Goal: Book appointment/travel/reservation

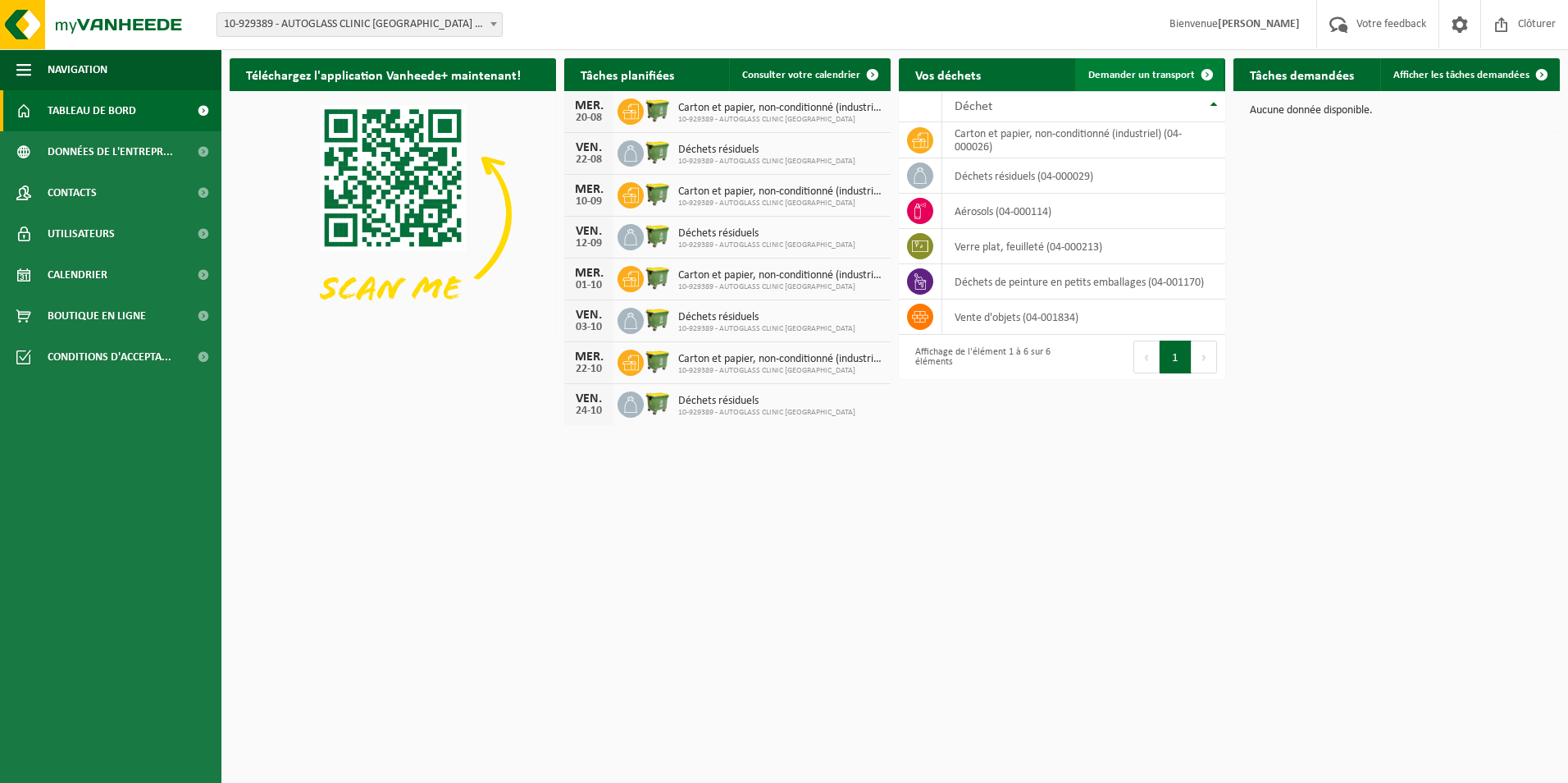
click at [1138, 76] on span "Demander un transport" at bounding box center [1141, 75] width 106 height 11
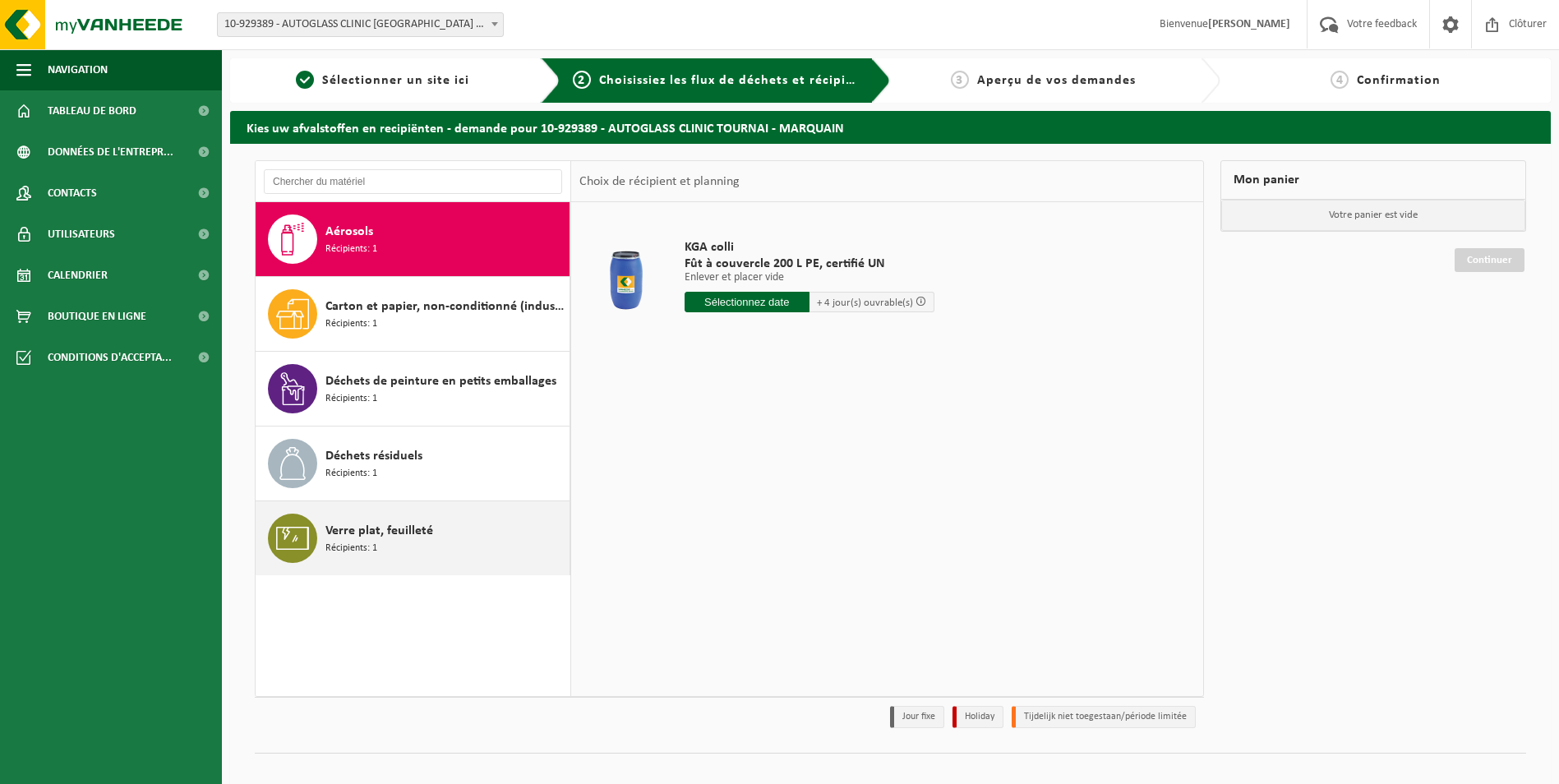
click at [351, 530] on span "Verre plat, feuilleté" at bounding box center [379, 530] width 108 height 20
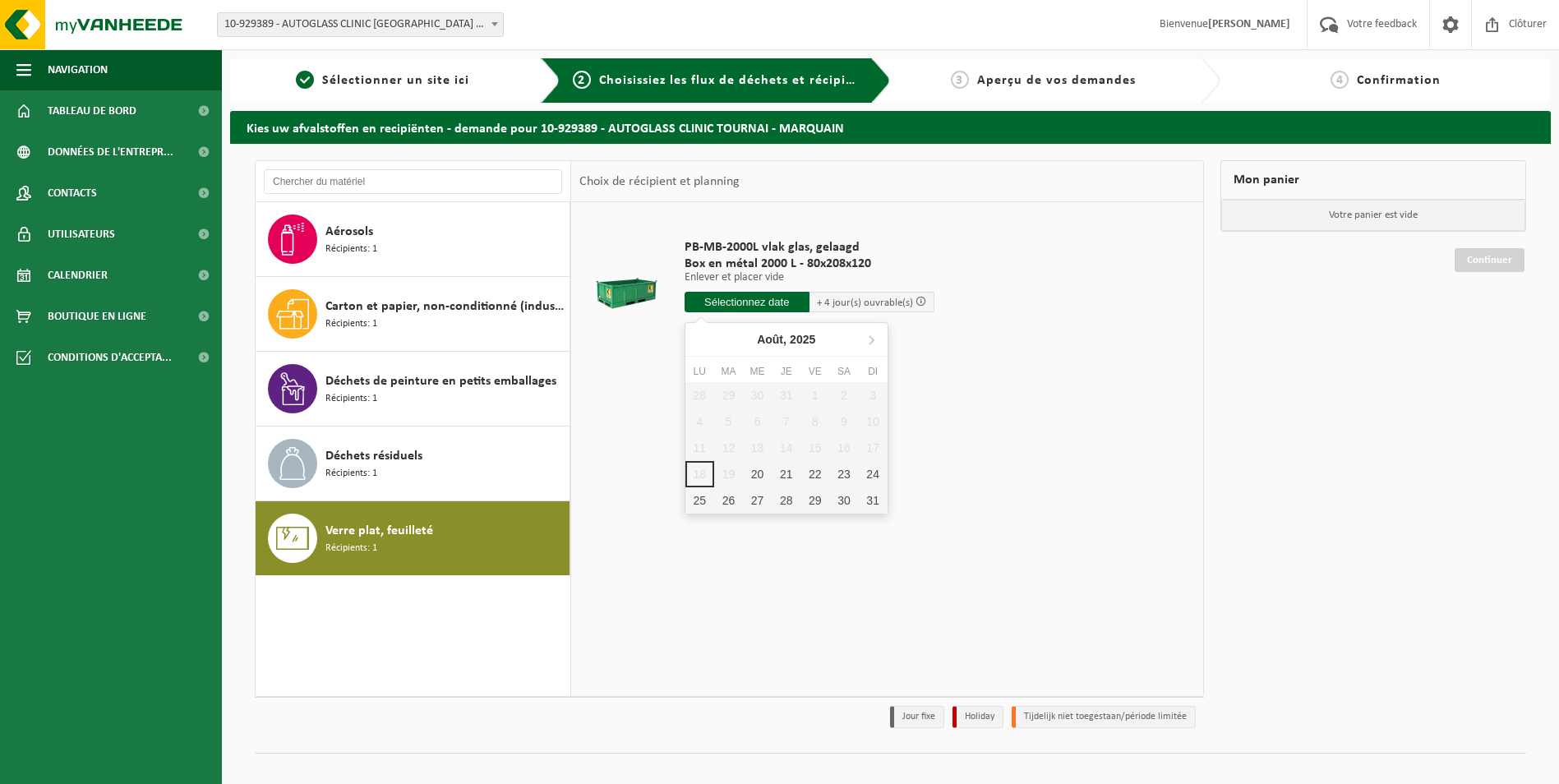
click at [758, 304] on input "text" at bounding box center [747, 302] width 125 height 21
click at [801, 470] on div "22" at bounding box center [815, 473] width 29 height 26
type input "à partir de 2025-08-22"
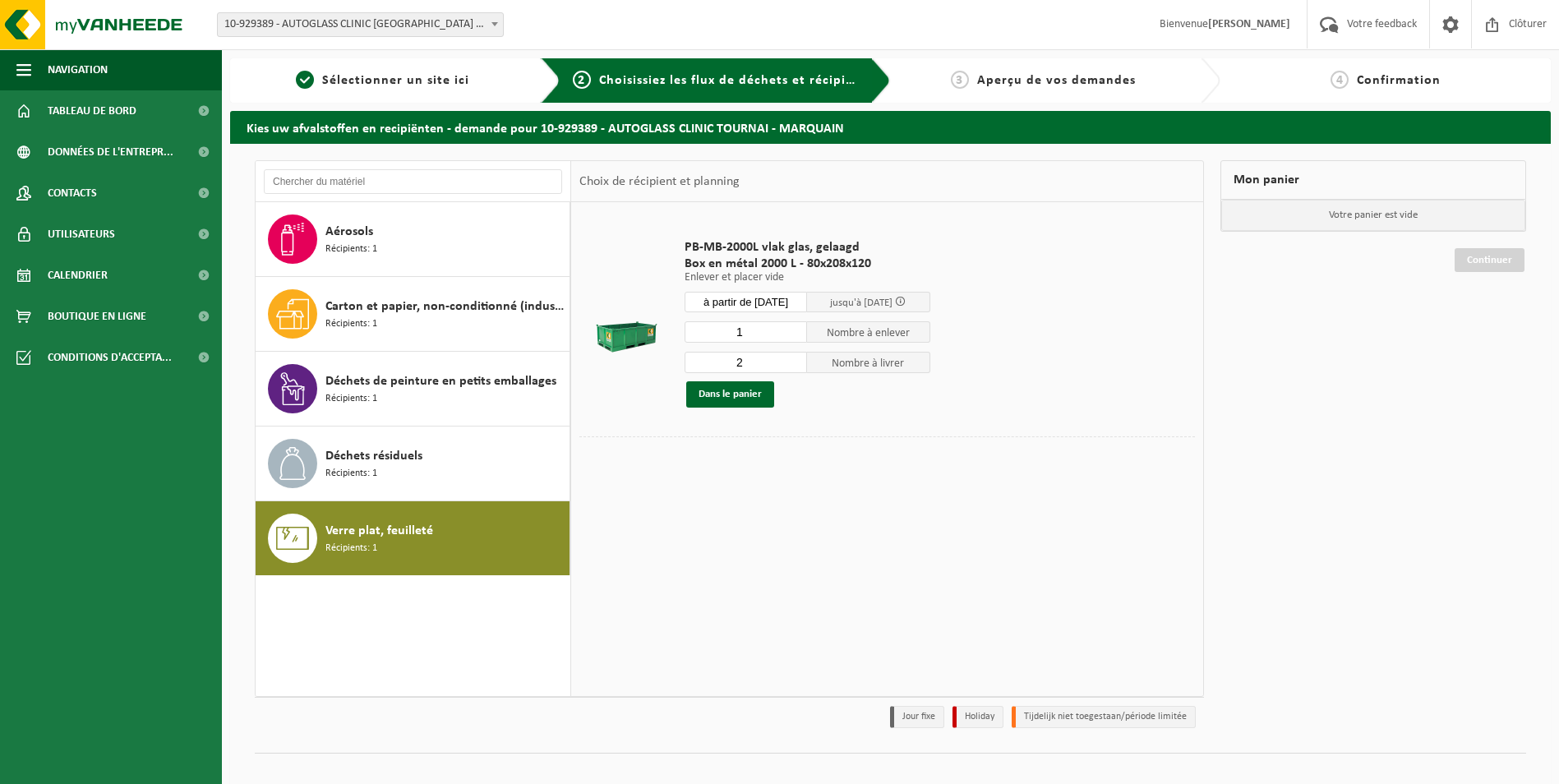
type input "1"
click at [796, 335] on input "1" at bounding box center [747, 332] width 124 height 22
type input "1"
click at [793, 366] on input "1" at bounding box center [747, 362] width 124 height 22
click at [737, 395] on button "Dans le panier" at bounding box center [731, 393] width 88 height 26
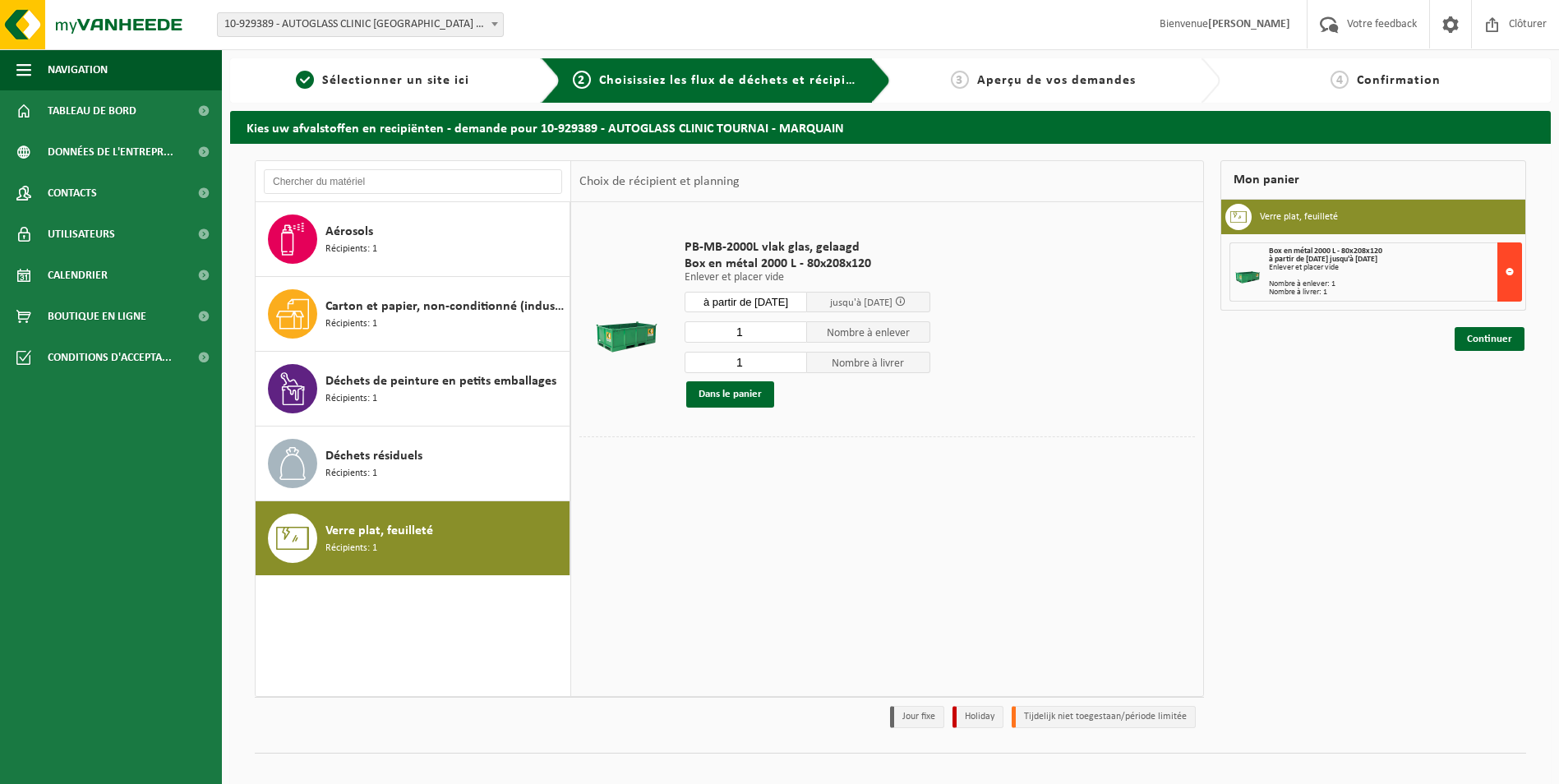
click at [1505, 265] on button at bounding box center [1511, 271] width 25 height 59
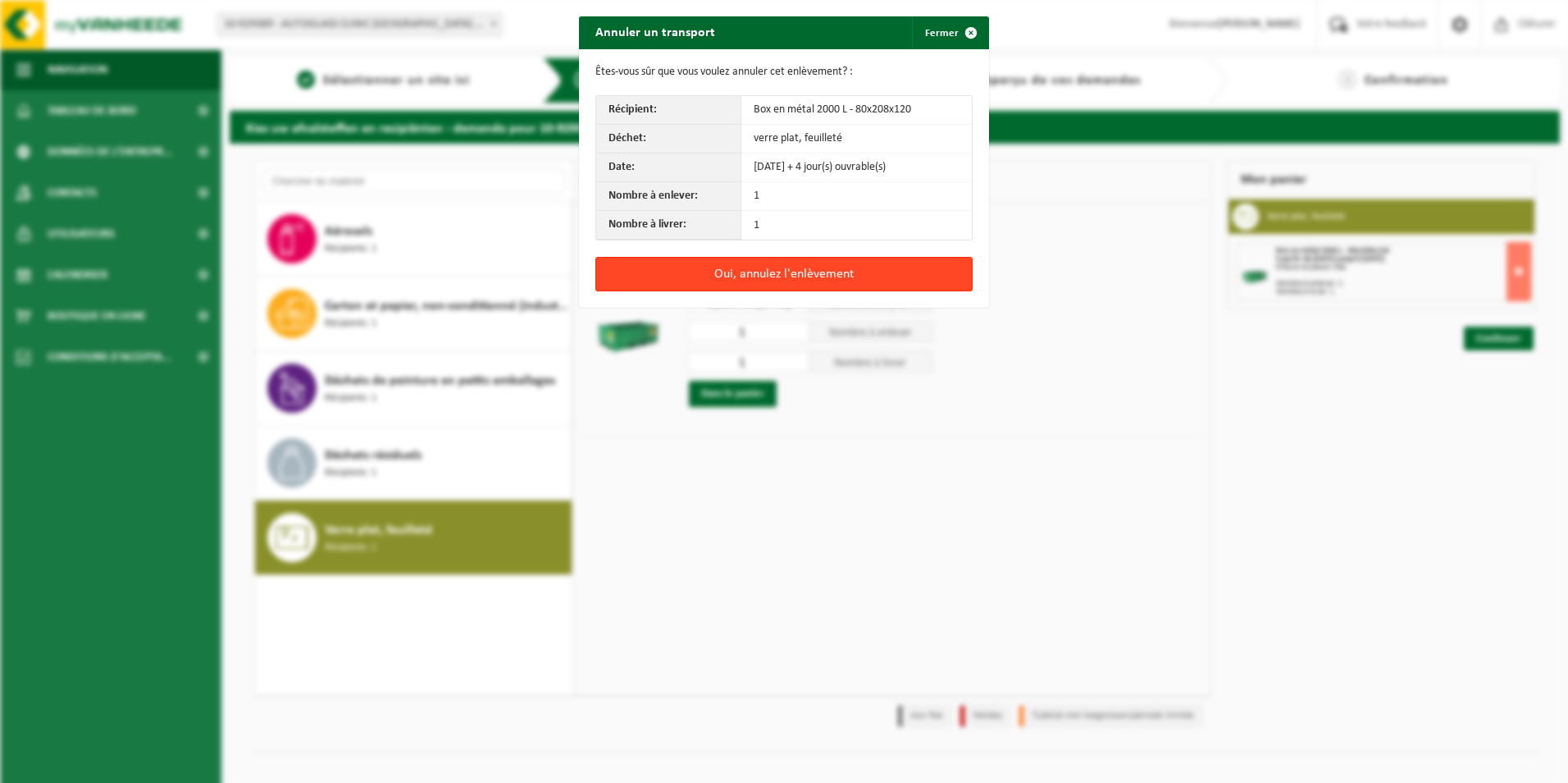
click at [828, 272] on button "Oui, annulez l'enlèvement" at bounding box center [784, 274] width 377 height 35
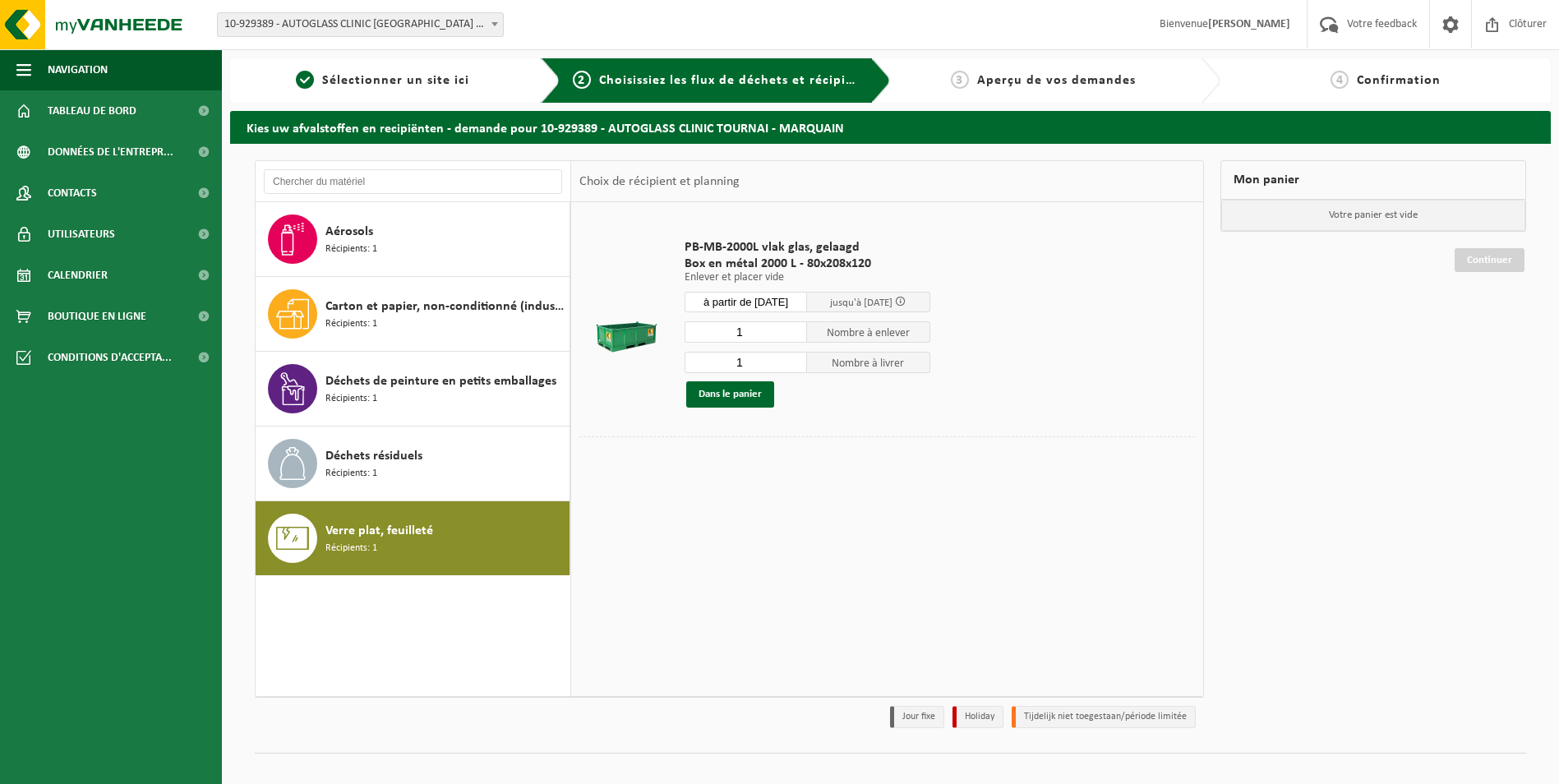
click at [764, 293] on input "à partir de 2025-08-22" at bounding box center [747, 302] width 124 height 21
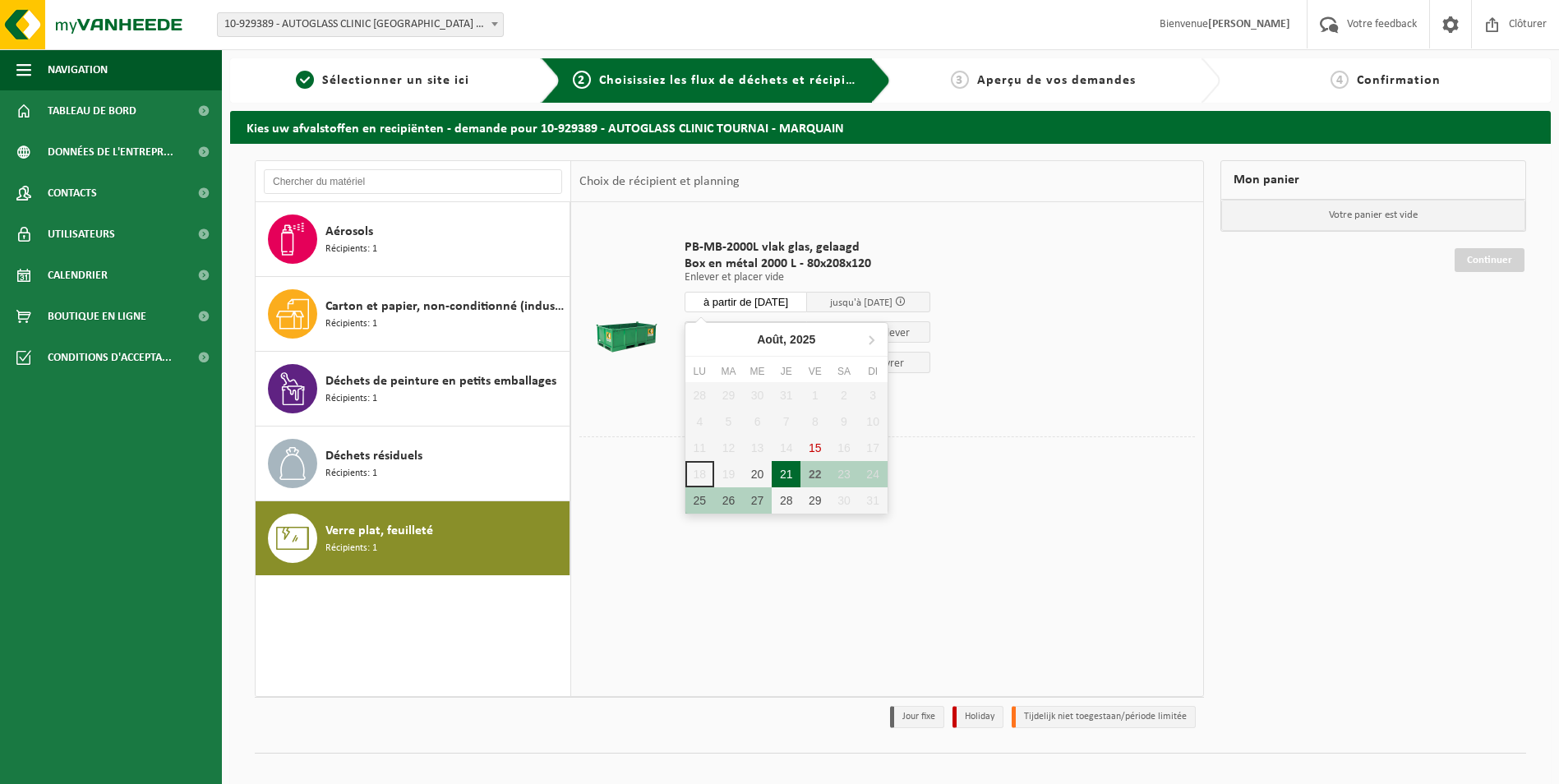
click at [789, 470] on div "21" at bounding box center [786, 473] width 29 height 26
type input "à partir de 2025-08-21"
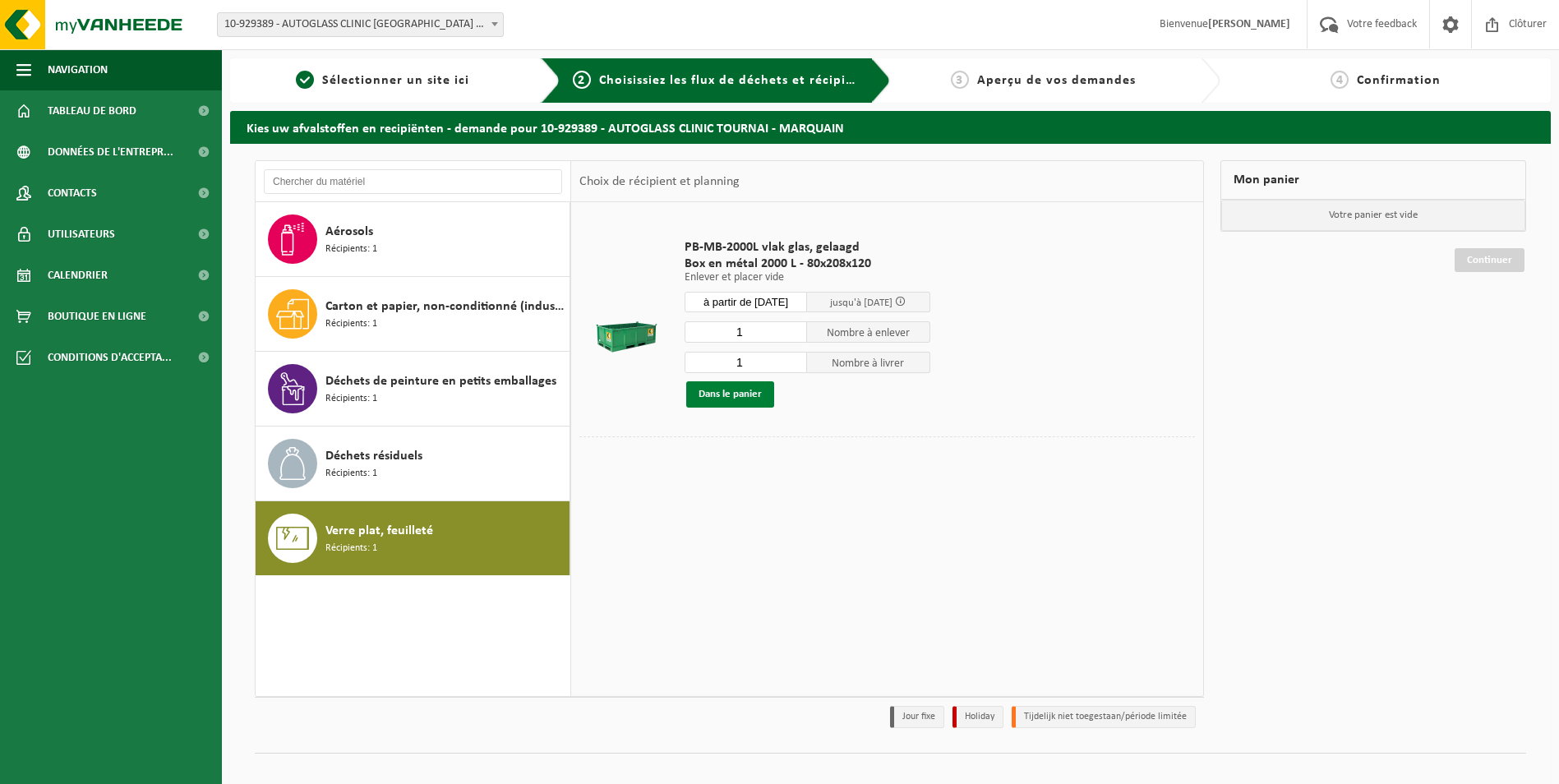
click at [742, 394] on button "Dans le panier" at bounding box center [731, 393] width 88 height 26
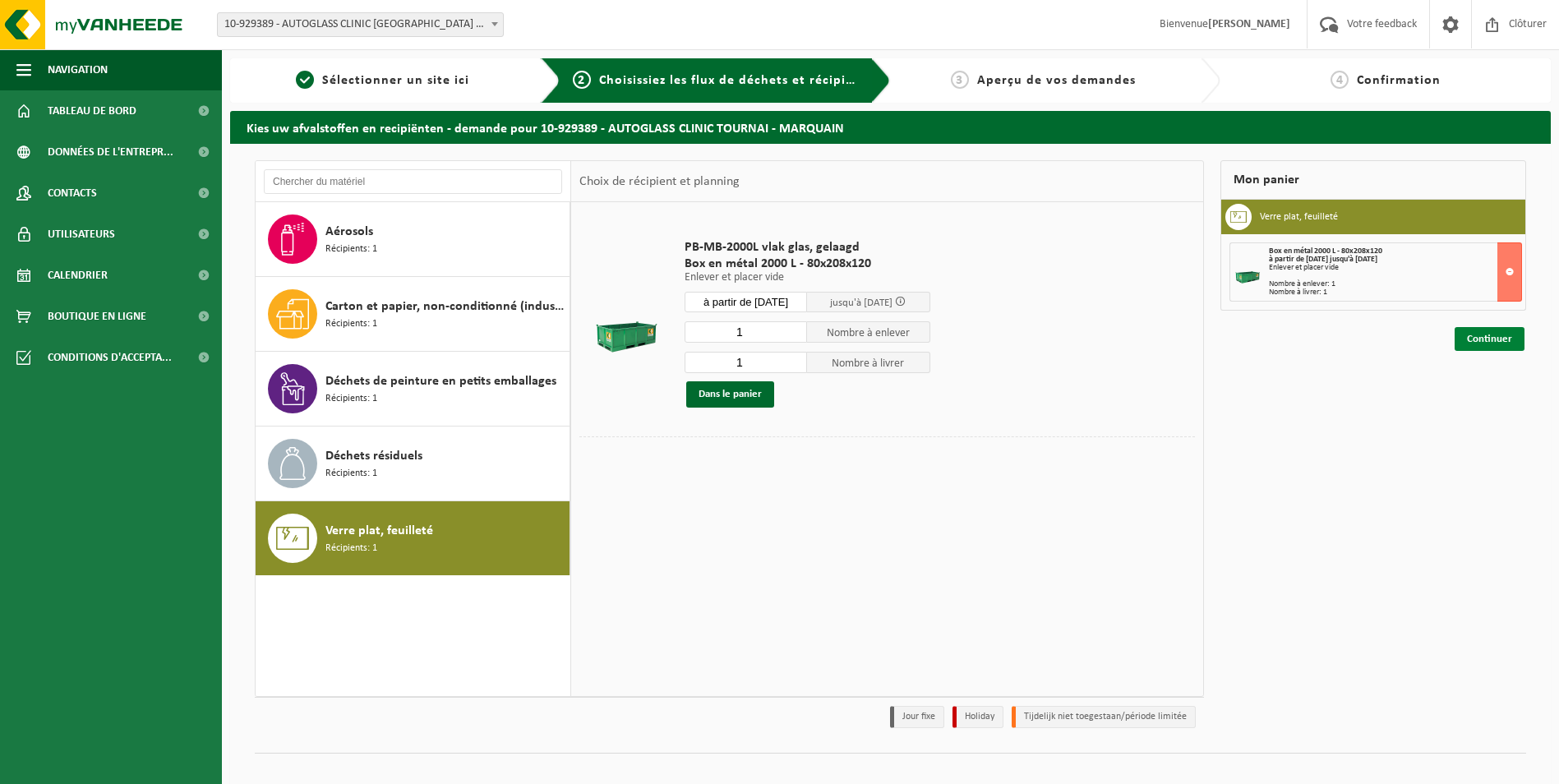
click at [1493, 342] on link "Continuer" at bounding box center [1490, 339] width 70 height 24
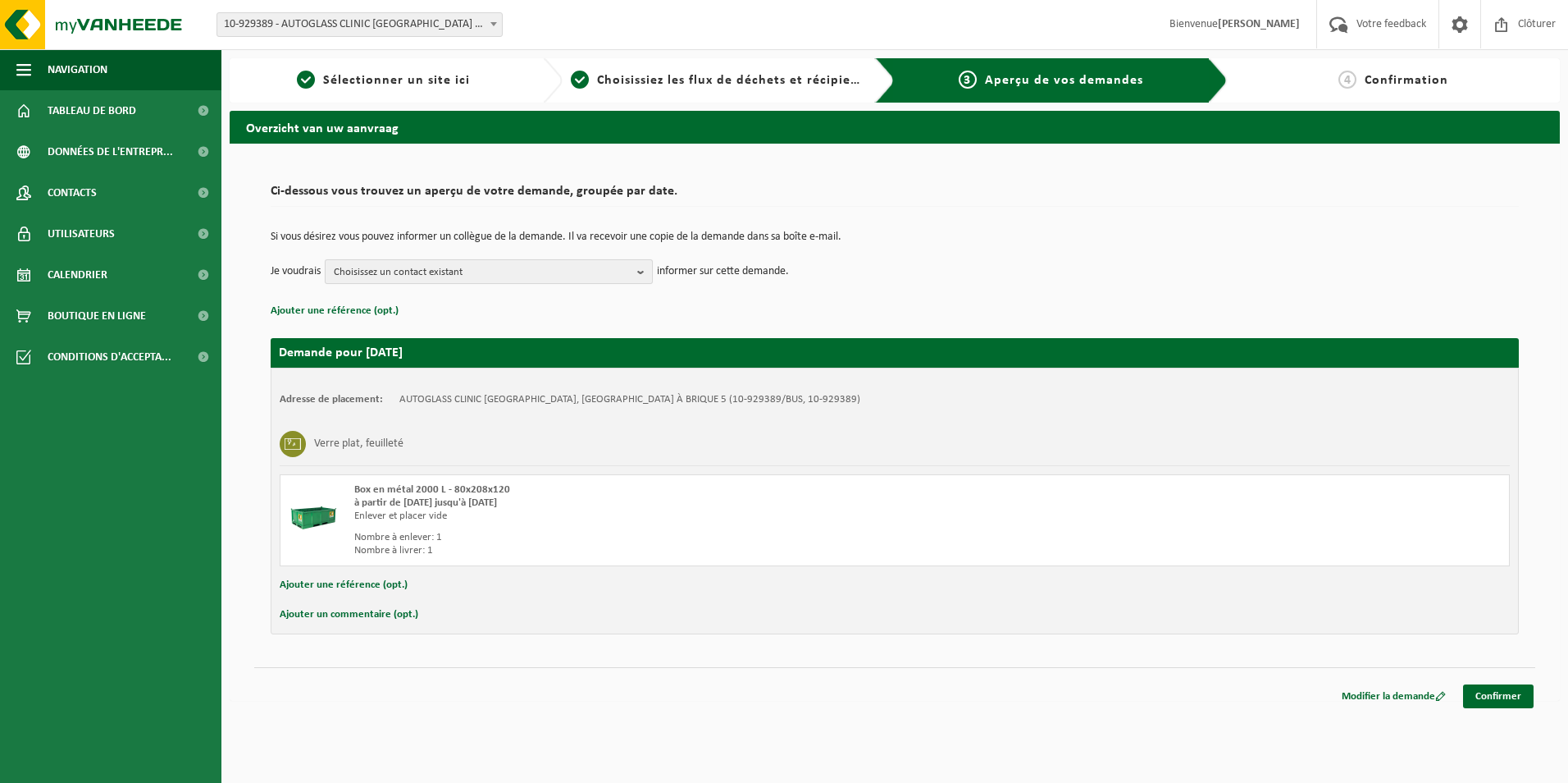
click at [641, 268] on b "button" at bounding box center [644, 272] width 15 height 23
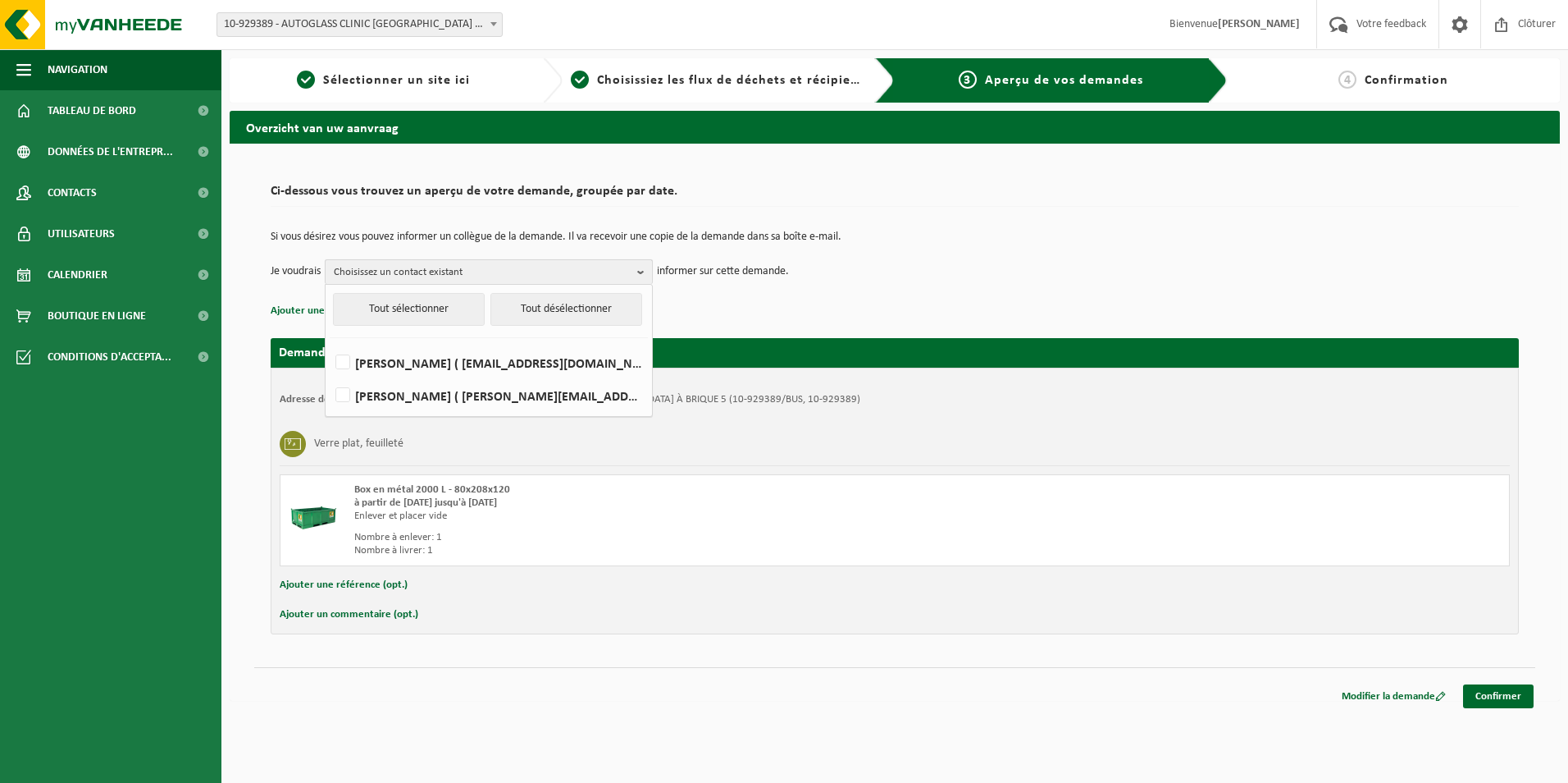
click at [645, 268] on b "button" at bounding box center [644, 272] width 15 height 24
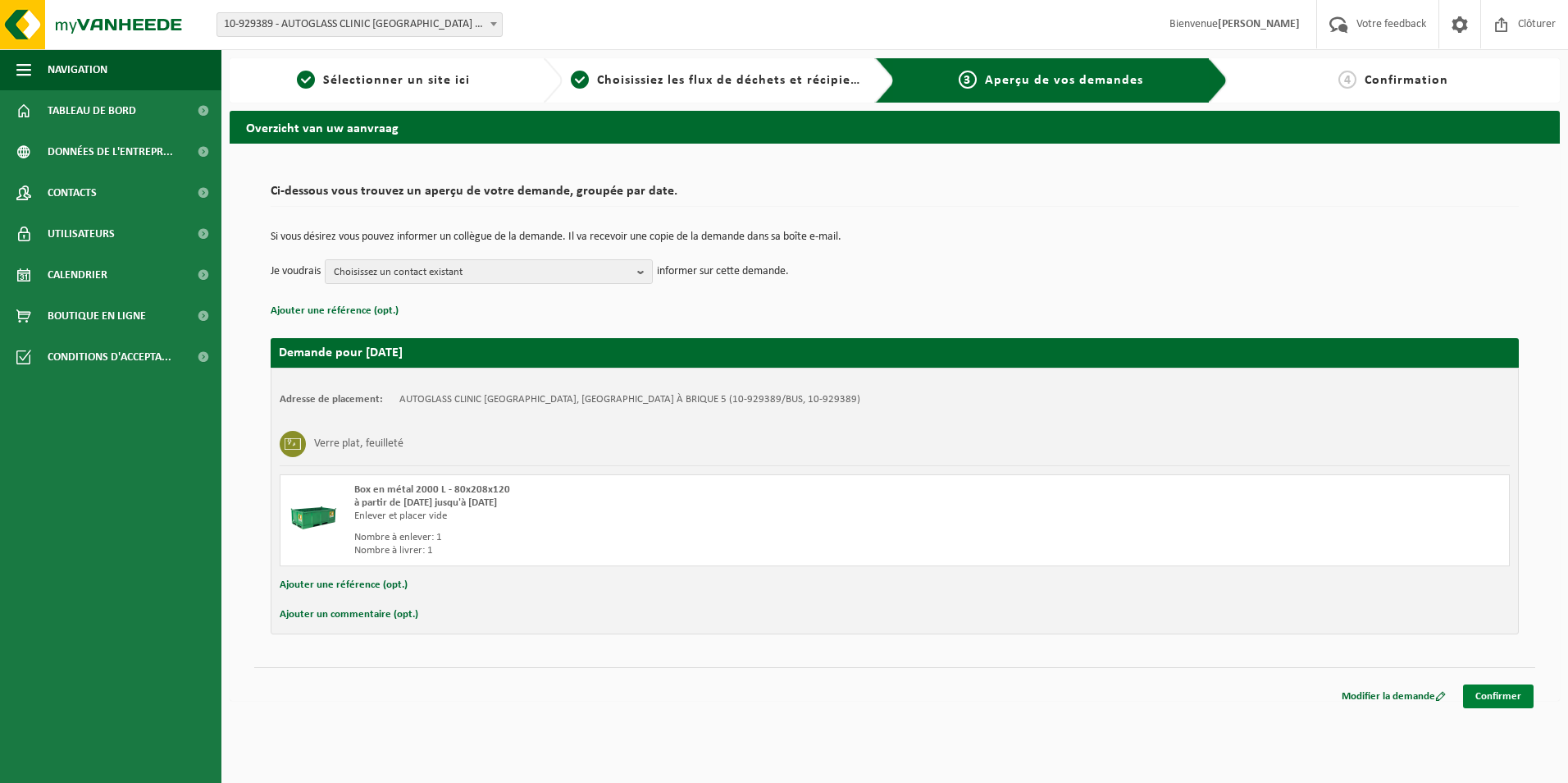
click at [1513, 696] on link "Confirmer" at bounding box center [1498, 696] width 71 height 24
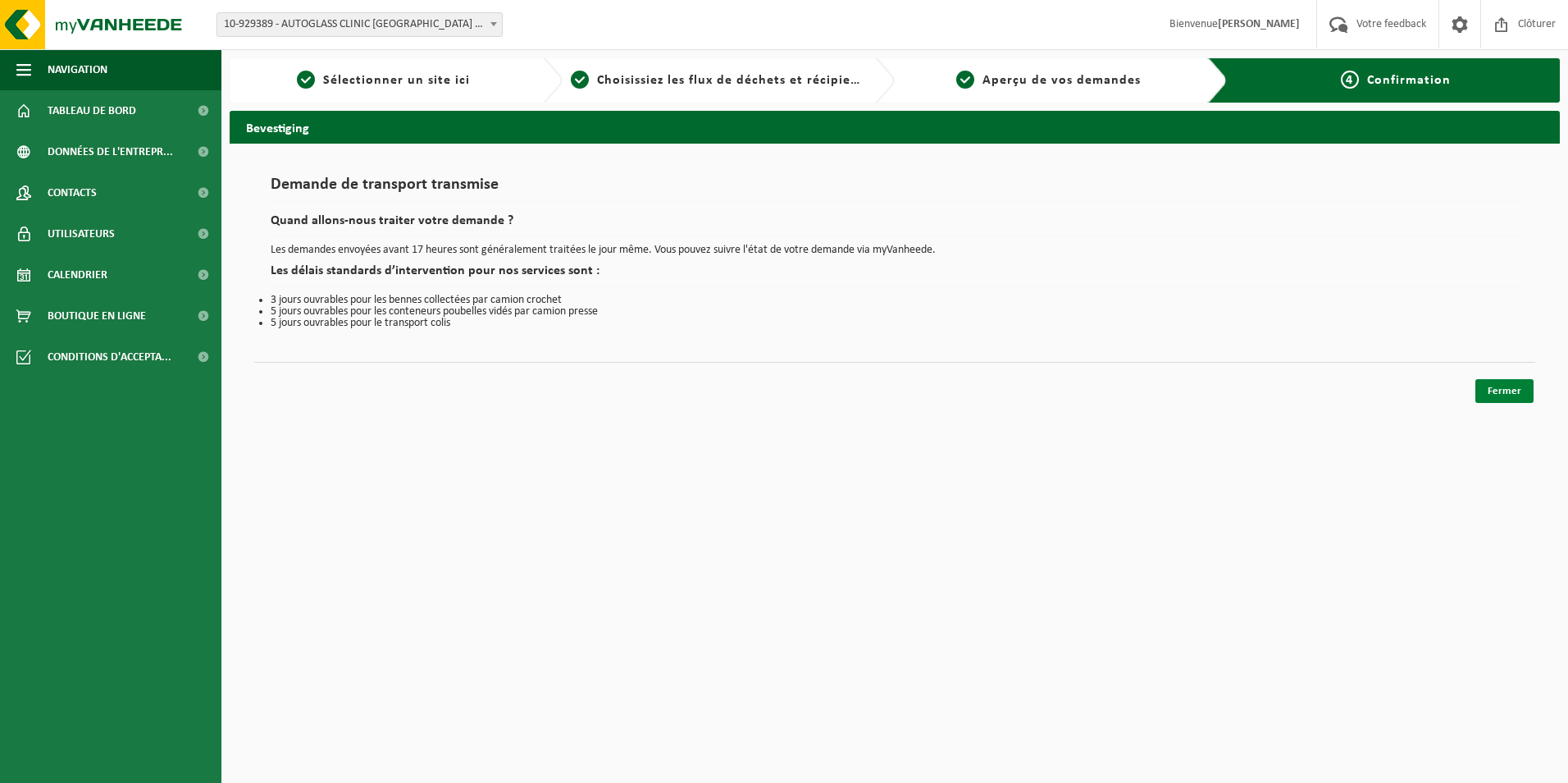
click at [1505, 390] on link "Fermer" at bounding box center [1504, 391] width 58 height 24
